Goal: Communication & Community: Participate in discussion

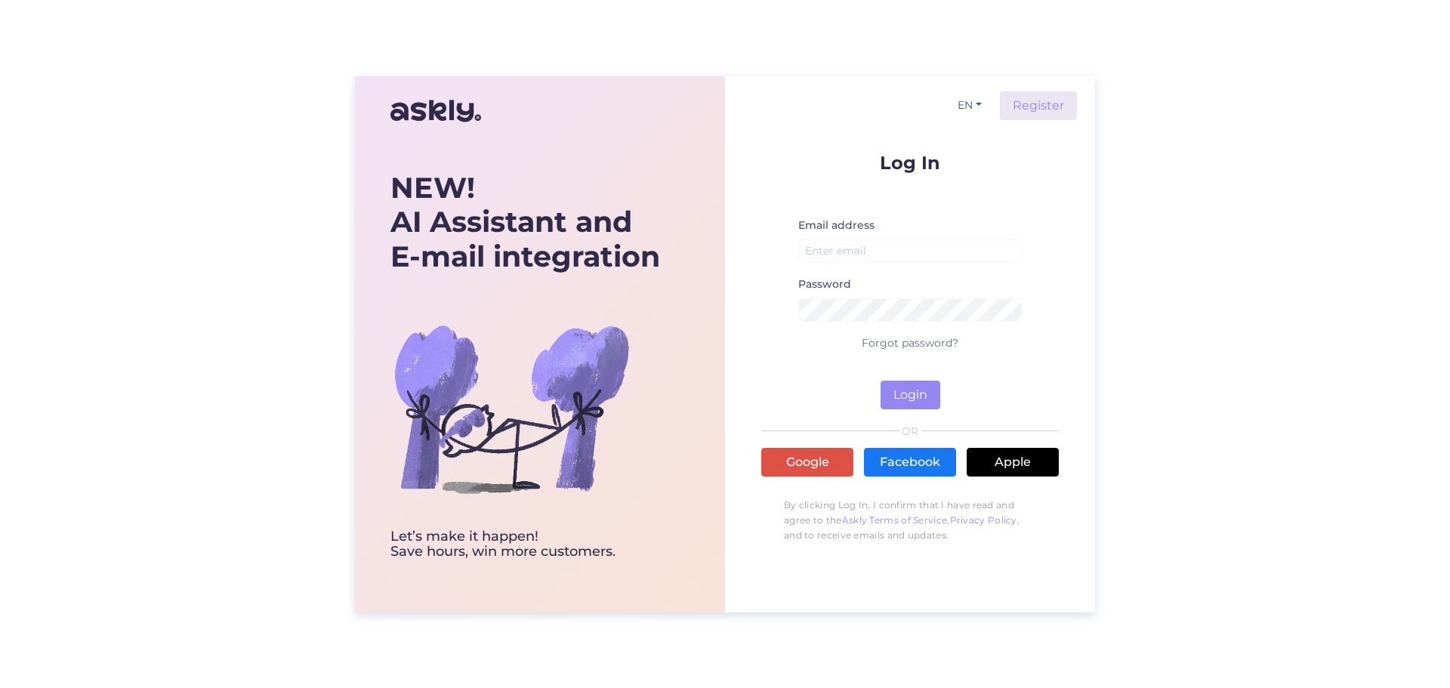
click at [947, 233] on div "Email address" at bounding box center [911, 245] width 224 height 59
click at [946, 248] on input "email" at bounding box center [911, 250] width 224 height 23
type input "[EMAIL_ADDRESS][DOMAIN_NAME]"
click at [923, 389] on button "Login" at bounding box center [911, 395] width 60 height 29
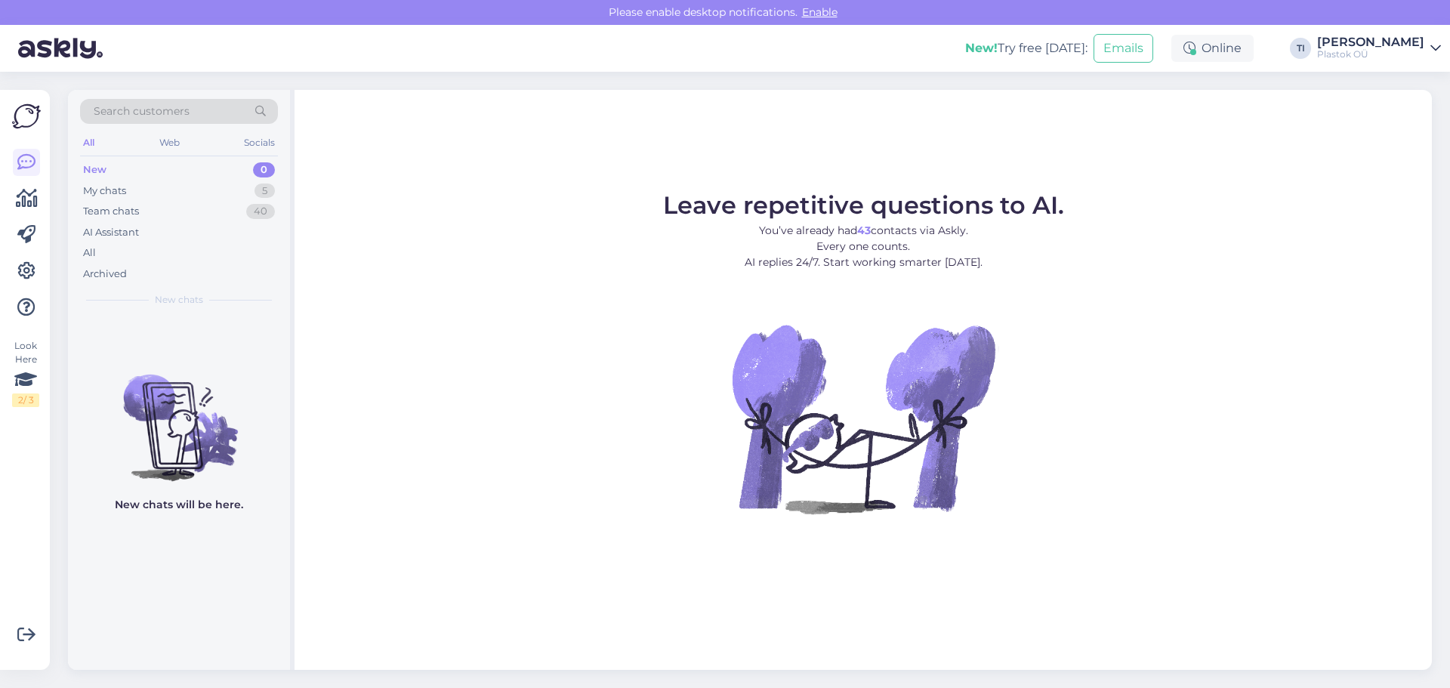
click at [135, 178] on div "New 0" at bounding box center [179, 169] width 198 height 21
click at [140, 184] on div "My chats 5" at bounding box center [179, 191] width 198 height 21
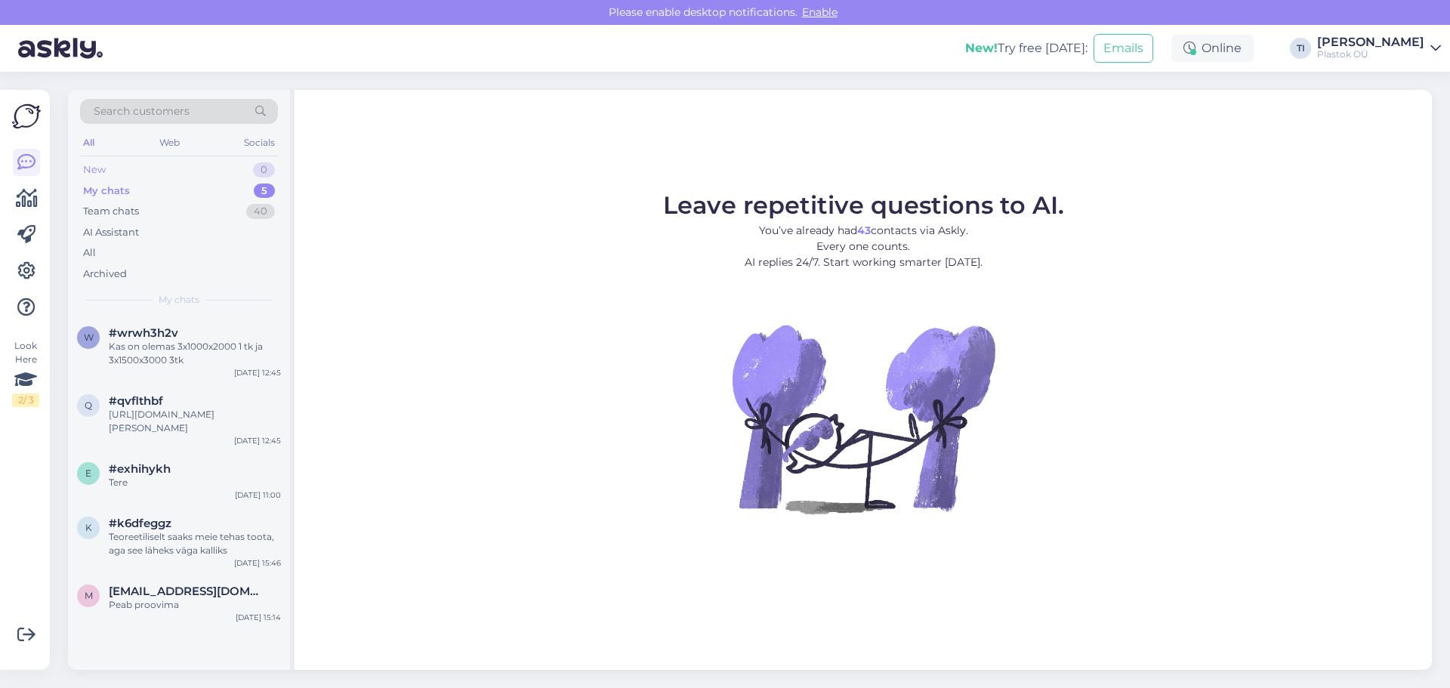
click at [158, 168] on div "New 0" at bounding box center [179, 169] width 198 height 21
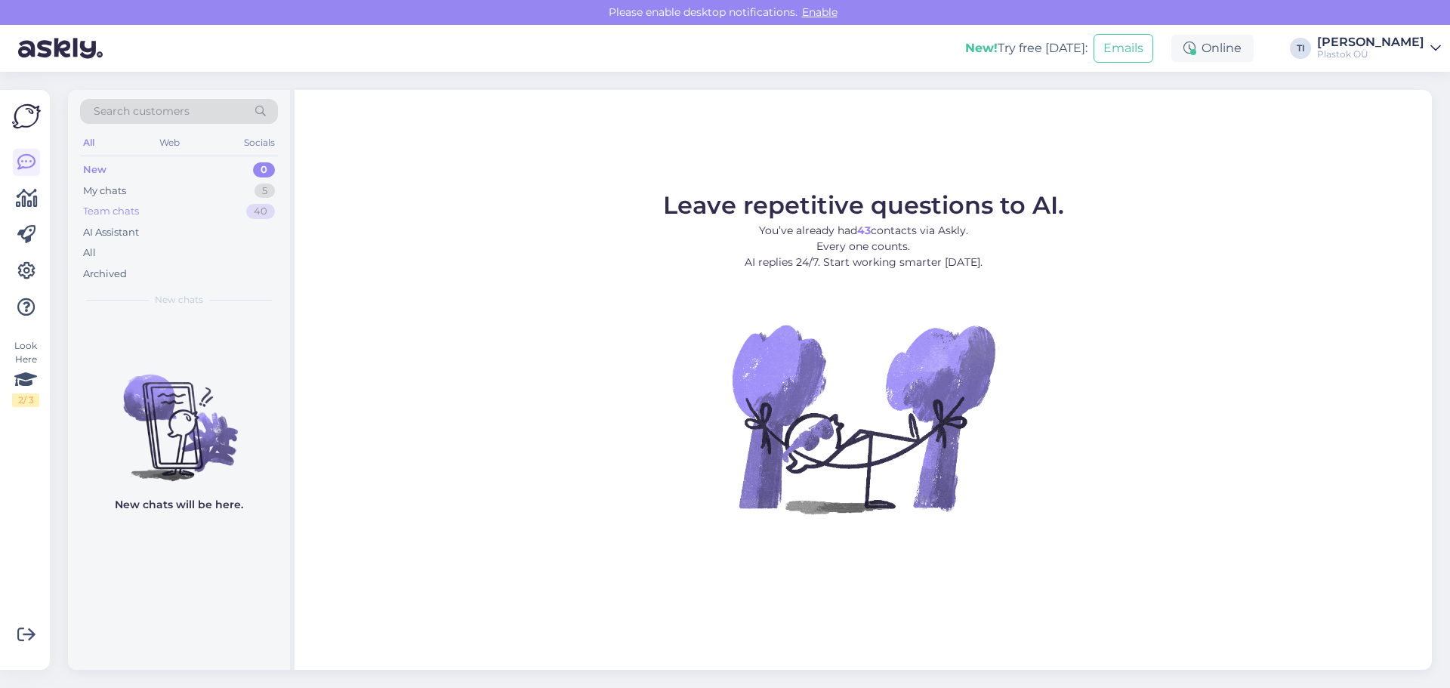
click at [181, 210] on div "Team chats 40" at bounding box center [179, 211] width 198 height 21
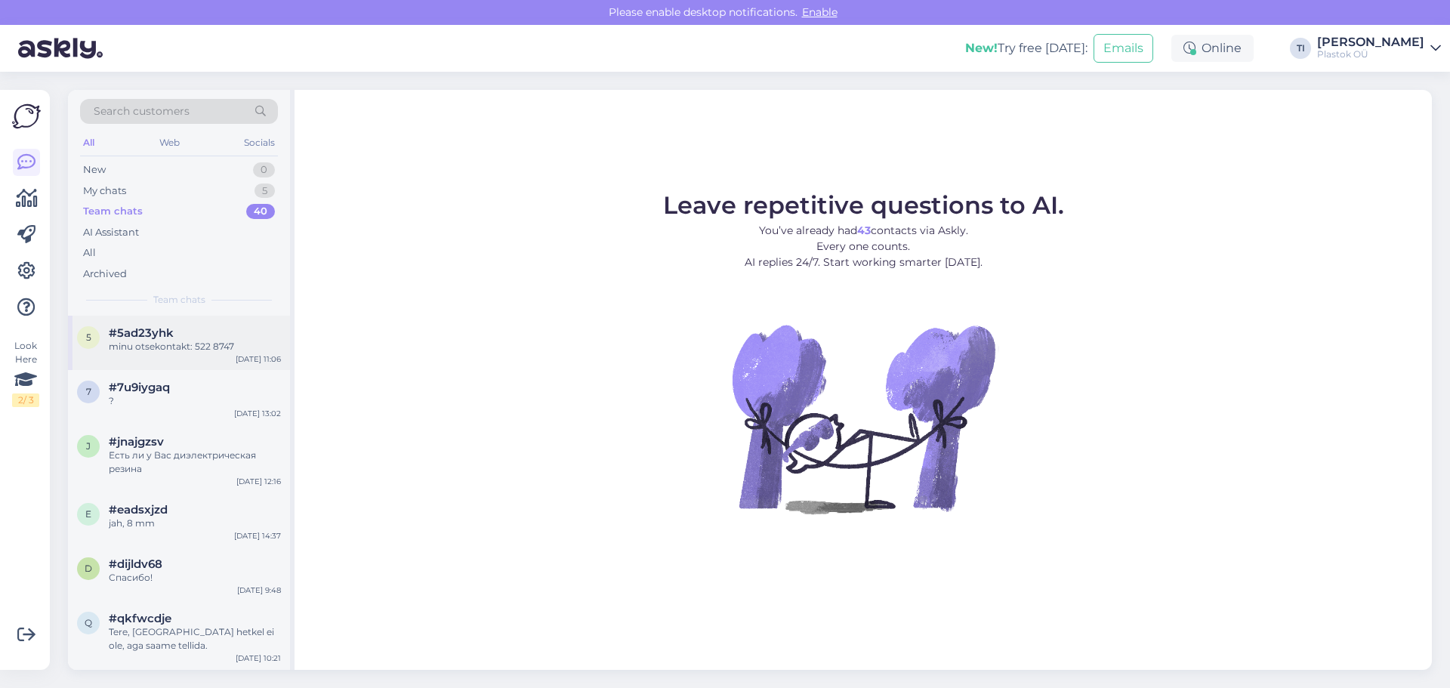
click at [178, 357] on div "5 #5ad23yhk minu otsekontakt: 522 8747 [DATE] 11:06" at bounding box center [179, 343] width 222 height 54
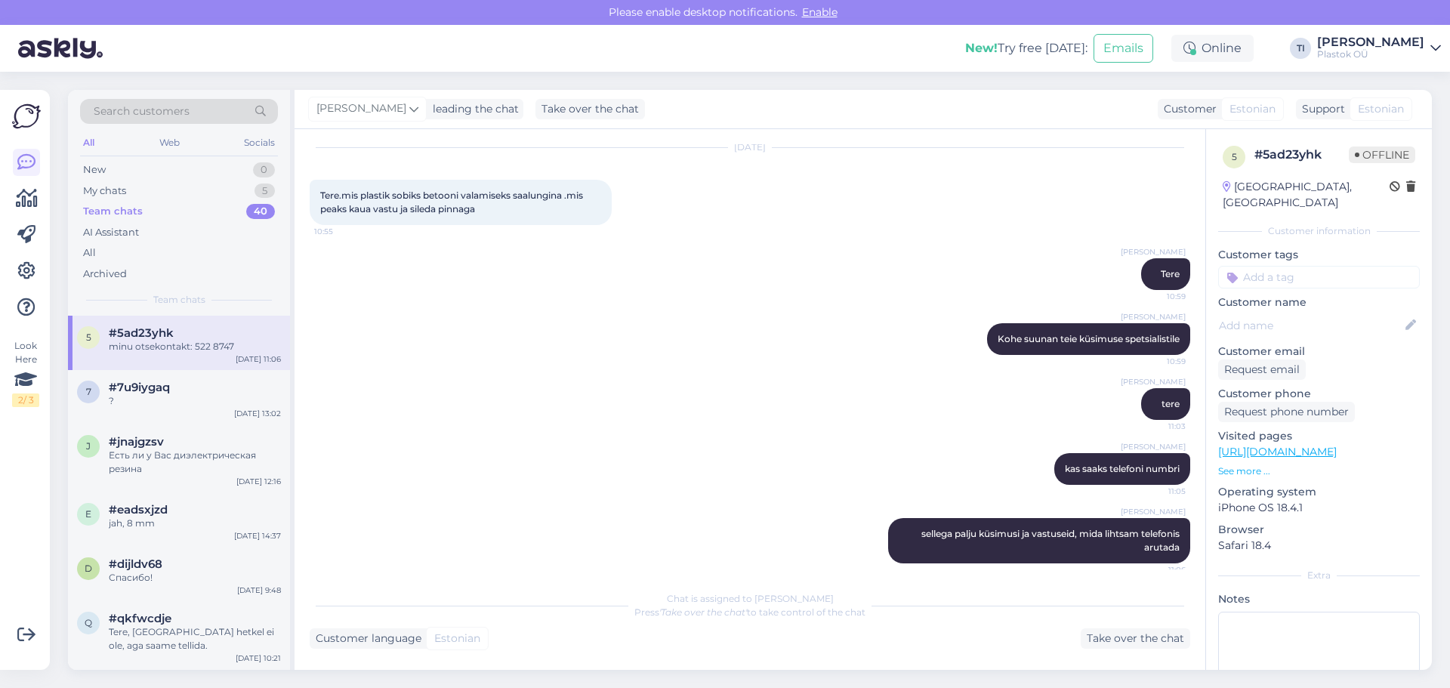
scroll to position [120, 0]
